Goal: Check status: Check status

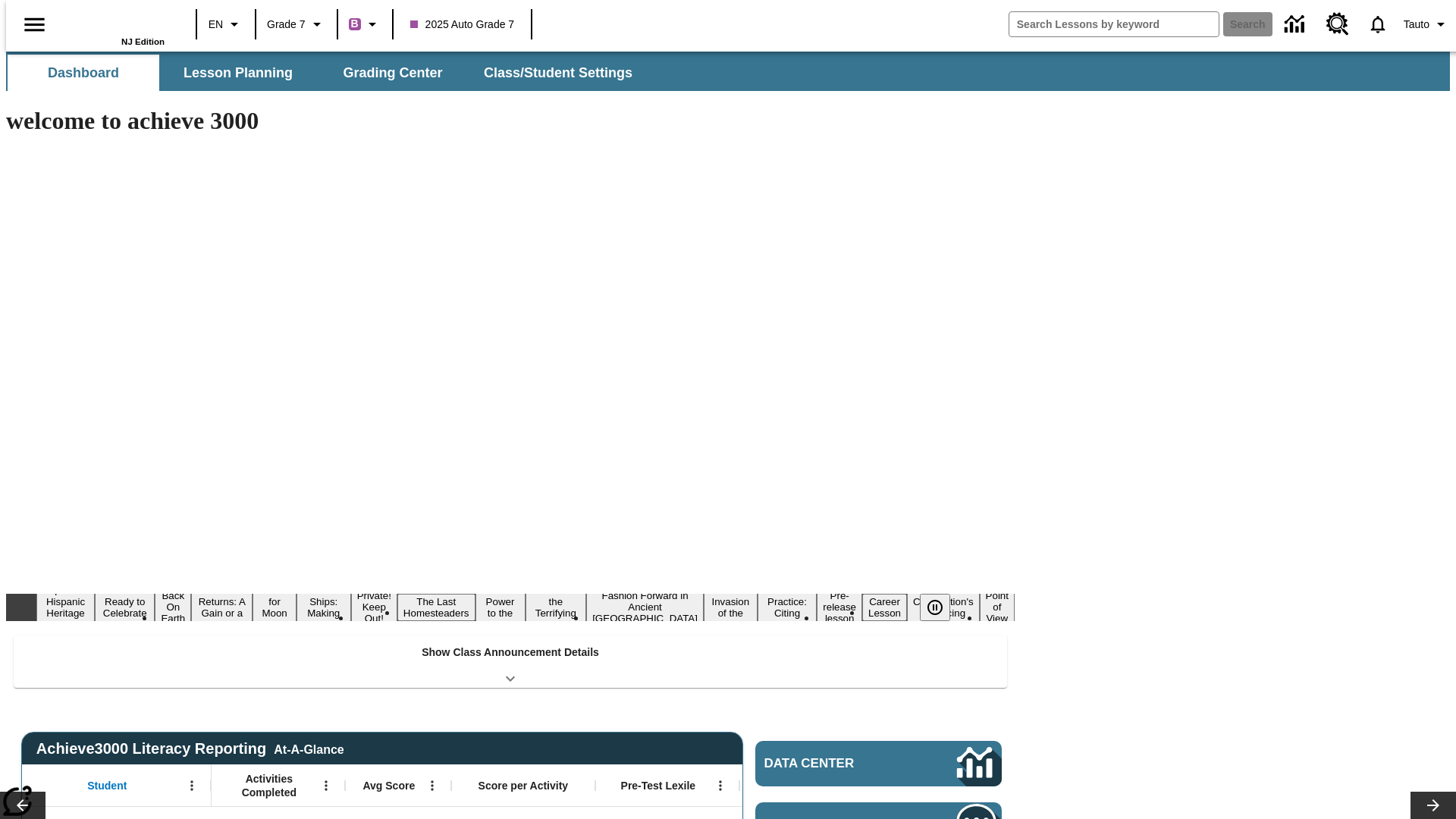
type input "-1"
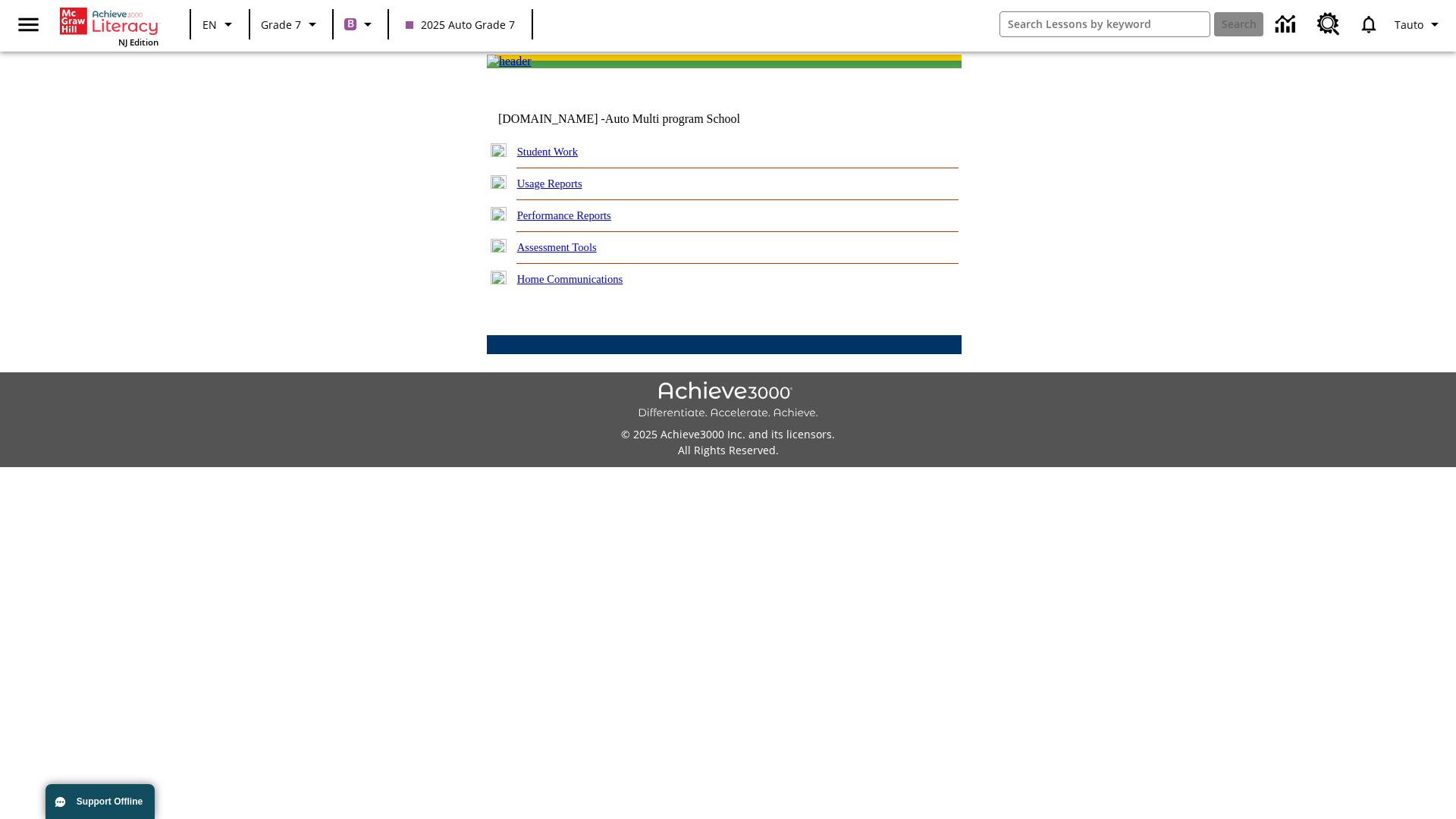
click at [558, 158] on link "Student Work" at bounding box center [548, 151] width 61 height 12
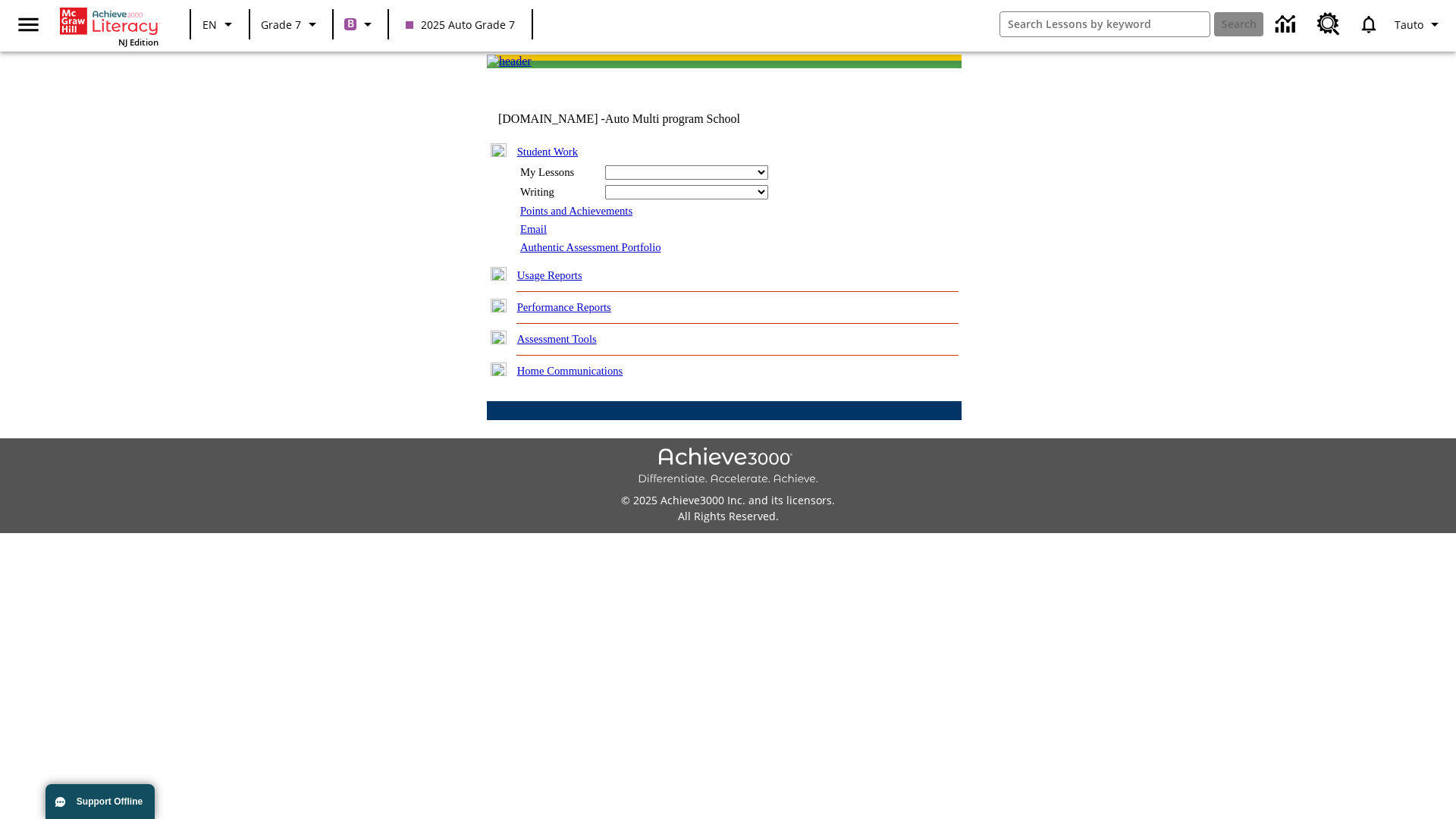
select select "/options/reports/?report_id=24&atype=1&section=2"
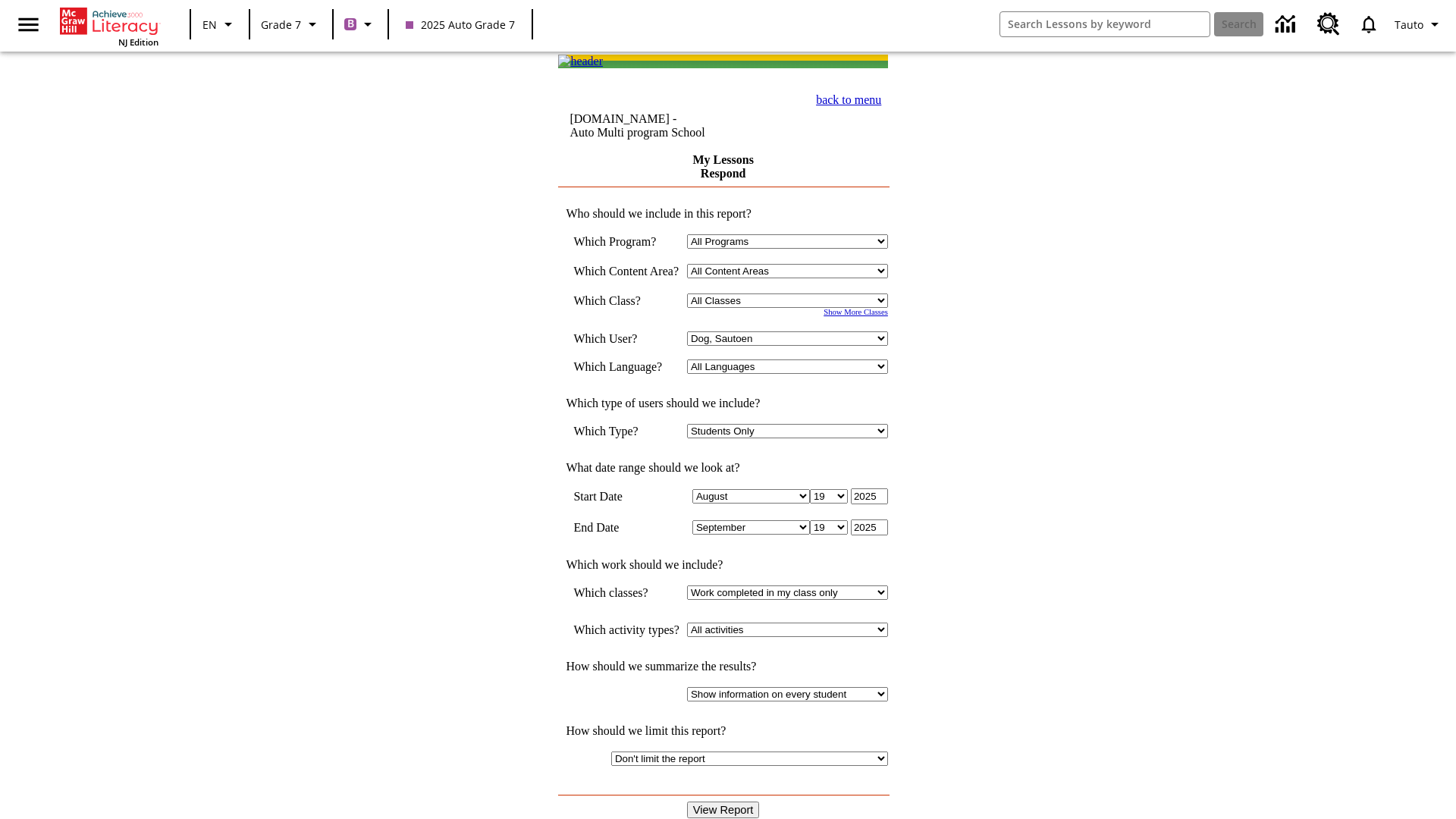
select select "21437138"
select select "4"
type input "2024"
click at [725, 801] on input "View Report" at bounding box center [724, 809] width 73 height 17
